Goal: Task Accomplishment & Management: Complete application form

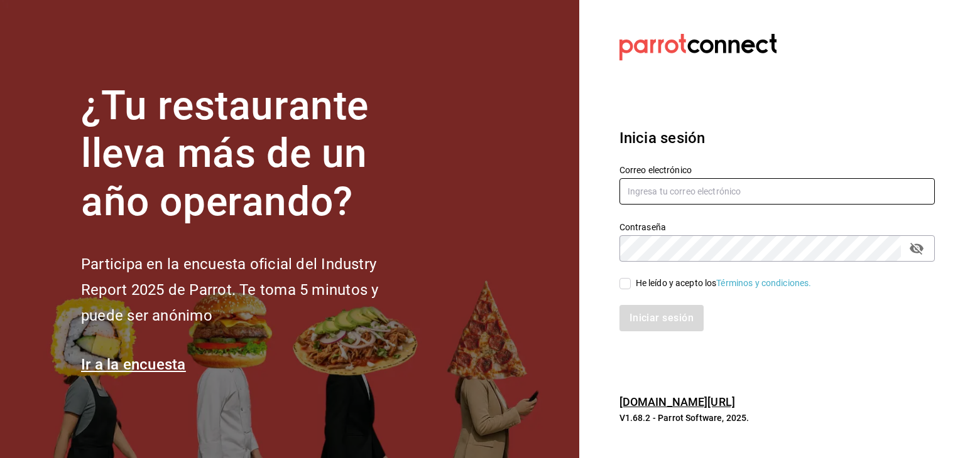
type input "[EMAIL_ADDRESS][DOMAIN_NAME]"
click at [623, 282] on input "He leído y acepto los Términos y condiciones." at bounding box center [624, 283] width 11 height 11
checkbox input "true"
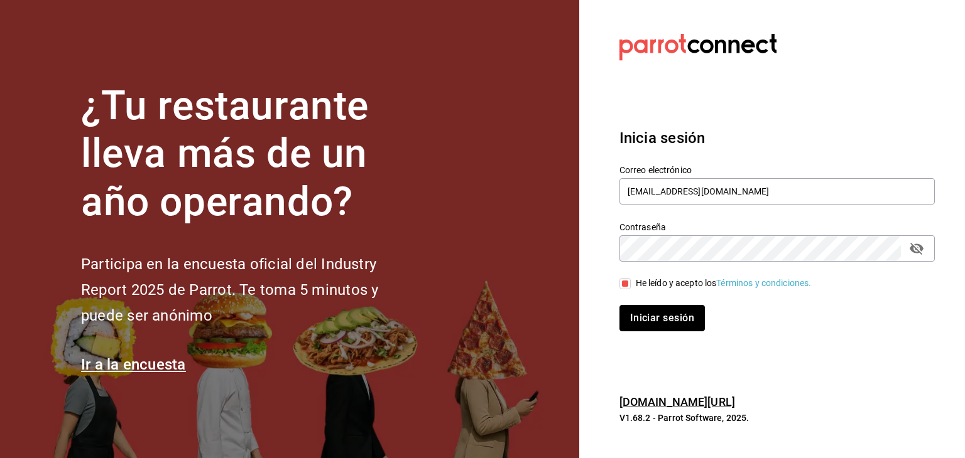
click at [638, 316] on button "Iniciar sesión" at bounding box center [661, 318] width 85 height 26
